Goal: Find specific page/section: Find specific page/section

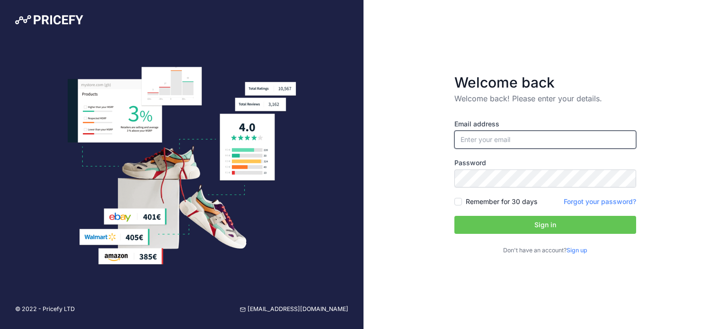
type input "[EMAIL_ADDRESS][PERSON_NAME][DOMAIN_NAME]"
click at [525, 223] on button "Sign in" at bounding box center [545, 225] width 182 height 18
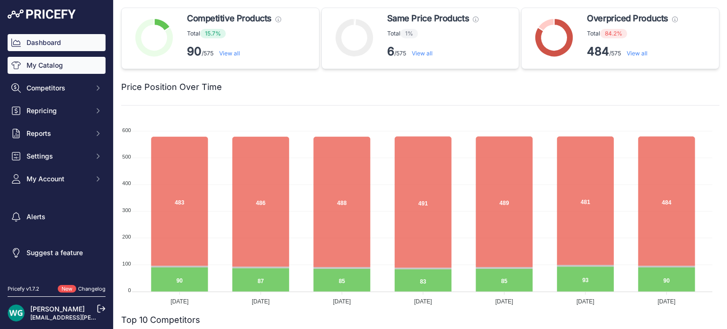
click at [83, 65] on link "My Catalog" at bounding box center [57, 65] width 98 height 17
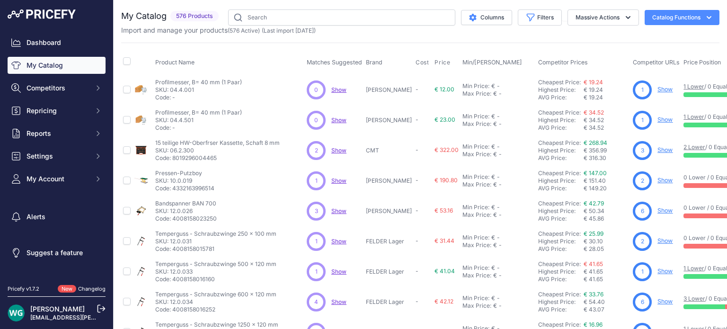
click at [340, 149] on span "Show" at bounding box center [338, 150] width 15 height 7
click at [53, 309] on link "[PERSON_NAME]" at bounding box center [57, 309] width 54 height 8
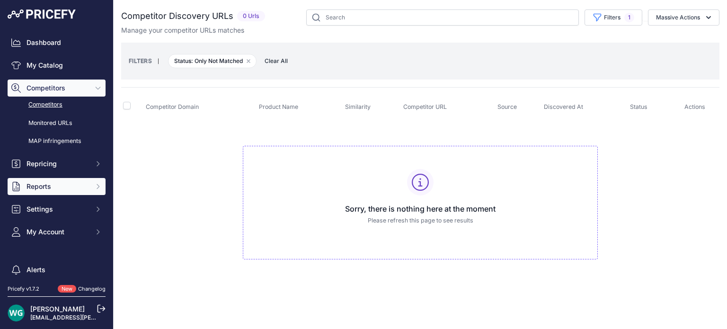
drag, startPoint x: 73, startPoint y: 182, endPoint x: 74, endPoint y: 189, distance: 6.8
click at [74, 189] on span "Reports" at bounding box center [57, 186] width 62 height 9
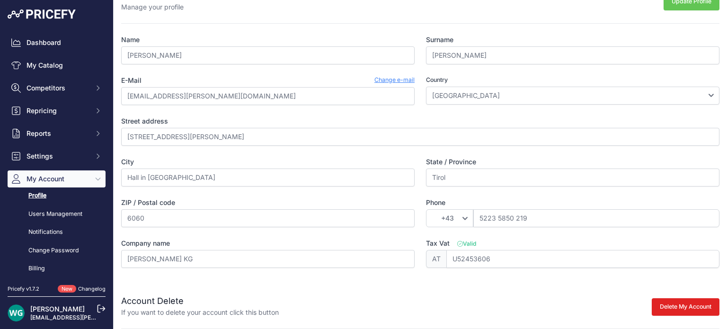
scroll to position [28, 0]
